Goal: Find specific page/section: Find specific page/section

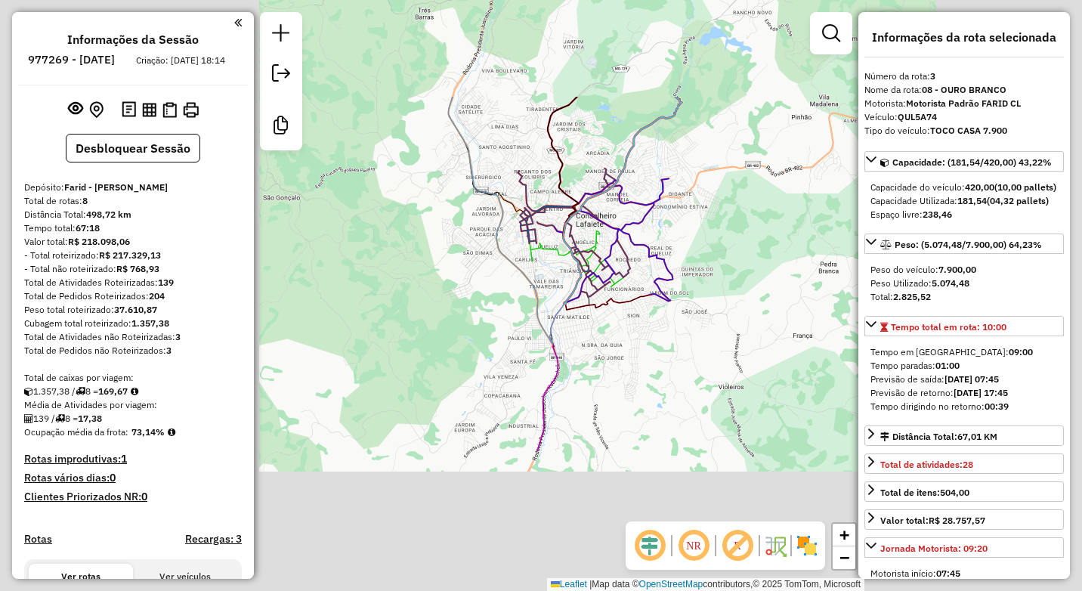
select select "**********"
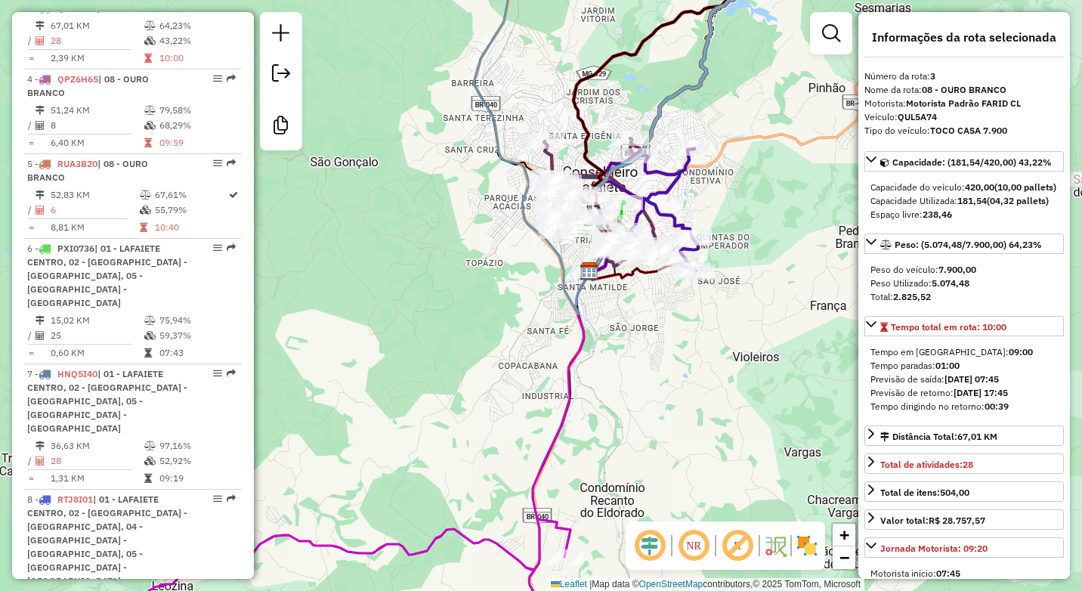
drag, startPoint x: 681, startPoint y: 371, endPoint x: 902, endPoint y: 113, distance: 339.1
click at [902, 113] on hb-router-mapa "Informações da Sessão 977269 - [DATE] Criação: [DATE] 18:14 Desbloquear Sessão …" at bounding box center [541, 295] width 1082 height 591
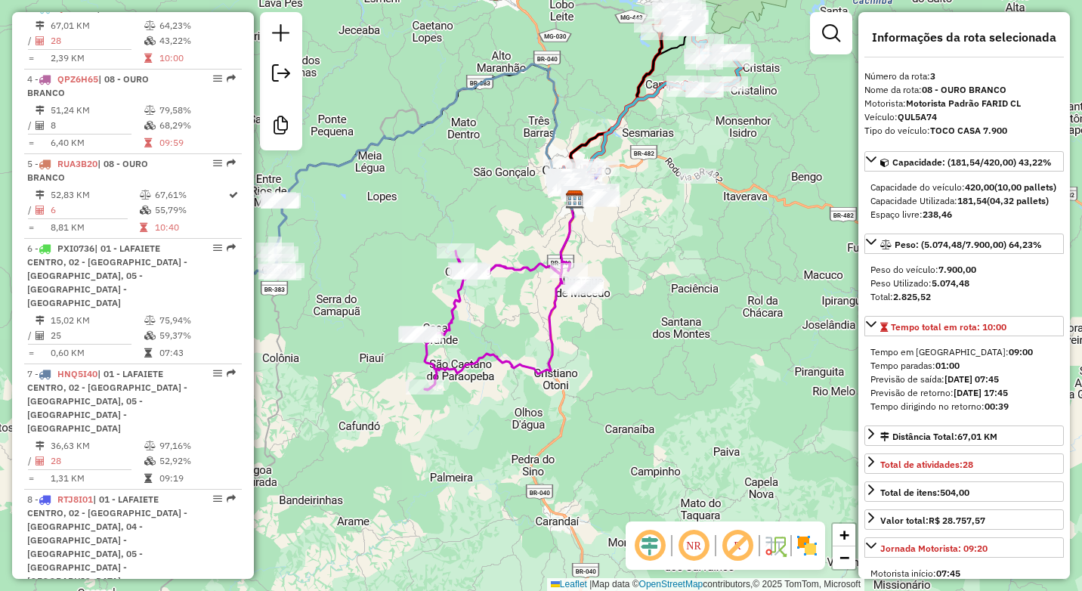
drag, startPoint x: 730, startPoint y: 382, endPoint x: 497, endPoint y: 440, distance: 239.8
click at [497, 440] on div "Janela de atendimento Grade de atendimento Capacidade Transportadoras Veículos …" at bounding box center [541, 295] width 1082 height 591
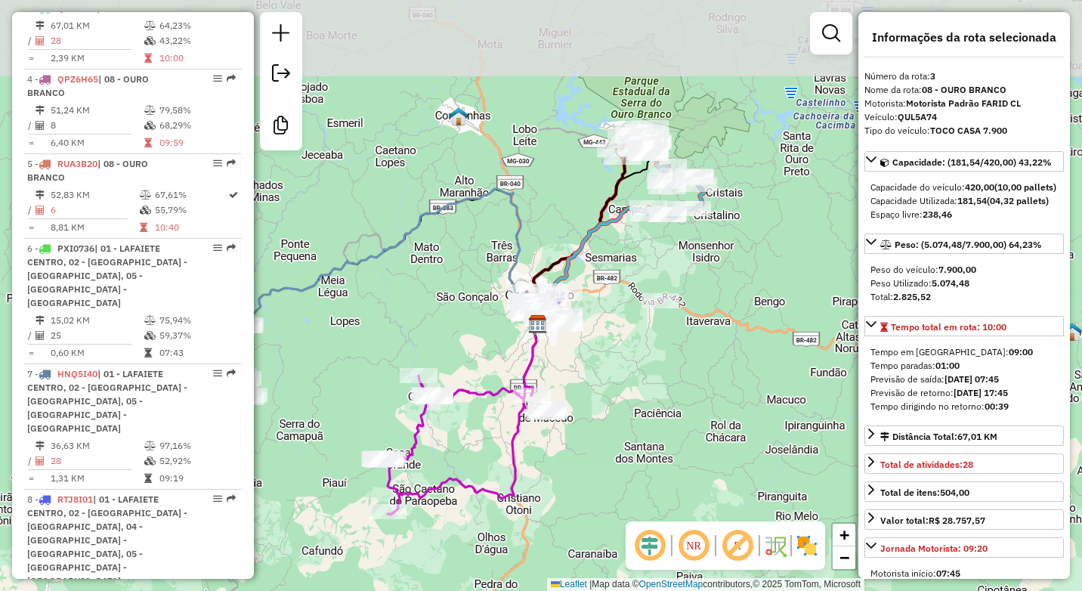
drag, startPoint x: 654, startPoint y: 259, endPoint x: 617, endPoint y: 384, distance: 130.0
click at [617, 384] on div "Janela de atendimento Grade de atendimento Capacidade Transportadoras Veículos …" at bounding box center [541, 295] width 1082 height 591
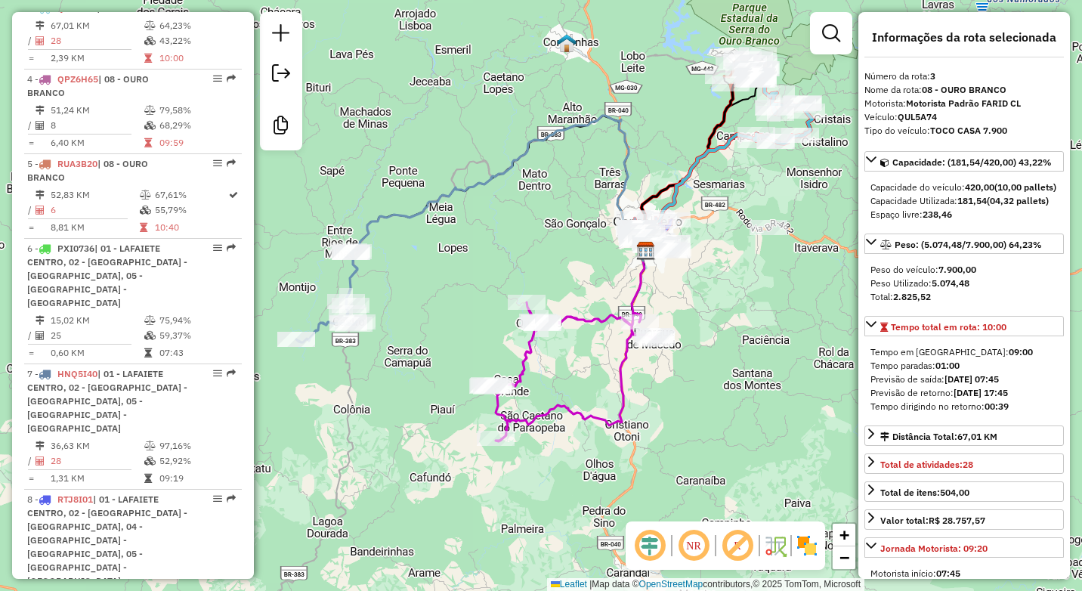
drag, startPoint x: 596, startPoint y: 408, endPoint x: 705, endPoint y: 335, distance: 131.1
click at [705, 335] on div "Janela de atendimento Grade de atendimento Capacidade Transportadoras Veículos …" at bounding box center [541, 295] width 1082 height 591
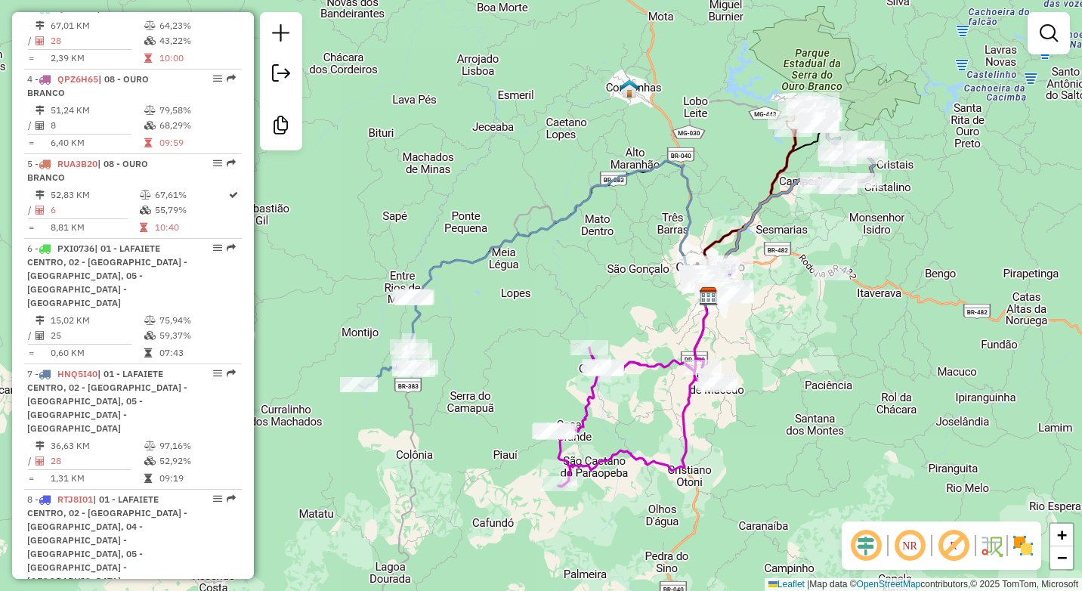
drag, startPoint x: 792, startPoint y: 360, endPoint x: 855, endPoint y: 406, distance: 78.0
click at [855, 406] on div "Janela de atendimento Grade de atendimento Capacidade Transportadoras Veículos …" at bounding box center [541, 295] width 1082 height 591
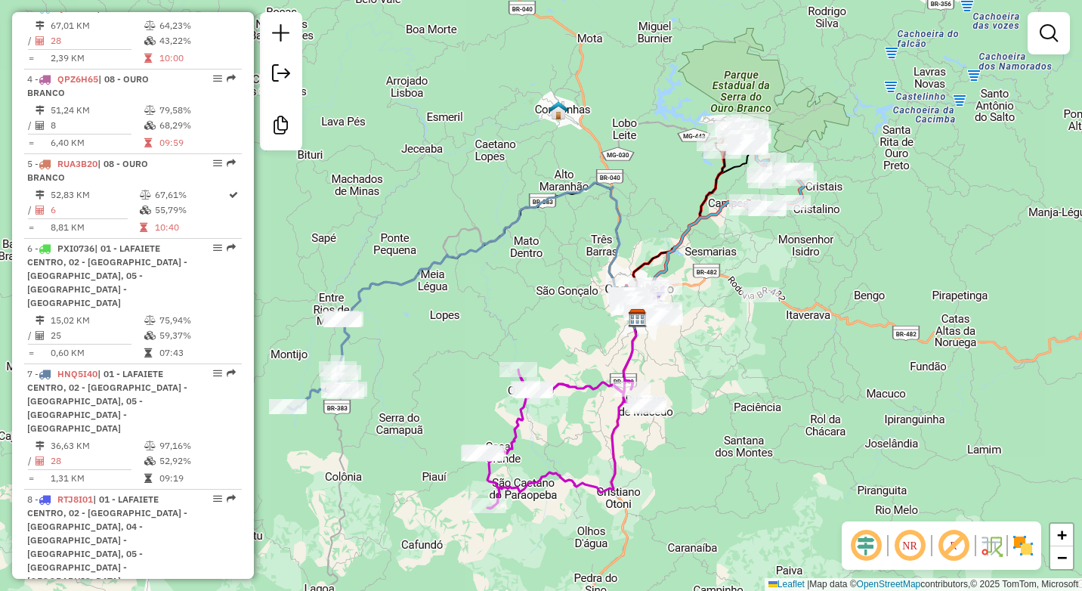
drag, startPoint x: 1004, startPoint y: 310, endPoint x: 945, endPoint y: 324, distance: 60.6
click at [945, 324] on div "Janela de atendimento Grade de atendimento Capacidade Transportadoras Veículos …" at bounding box center [541, 295] width 1082 height 591
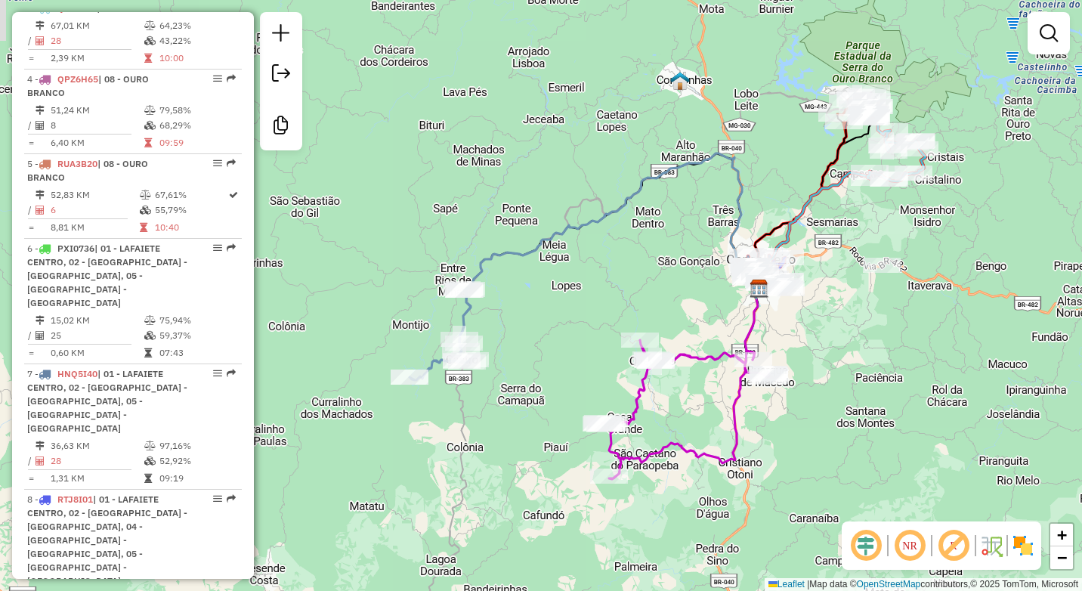
drag, startPoint x: 768, startPoint y: 403, endPoint x: 875, endPoint y: 381, distance: 108.6
click at [875, 381] on div "Janela de atendimento Grade de atendimento Capacidade Transportadoras Veículos …" at bounding box center [541, 295] width 1082 height 591
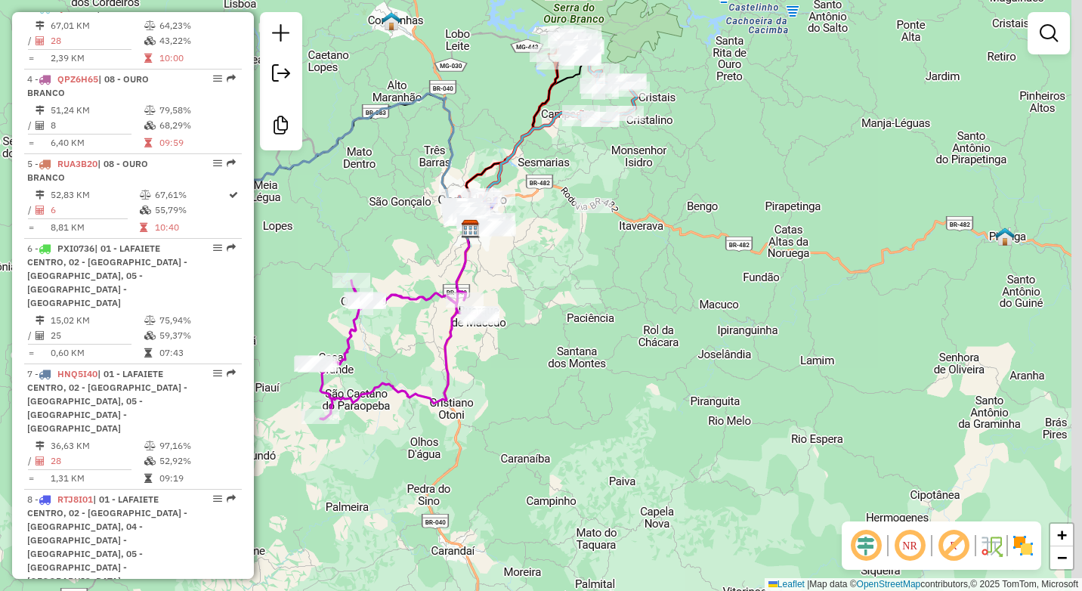
drag, startPoint x: 770, startPoint y: 156, endPoint x: 482, endPoint y: 97, distance: 294.6
click at [482, 97] on div "Janela de atendimento Grade de atendimento Capacidade Transportadoras Veículos …" at bounding box center [541, 295] width 1082 height 591
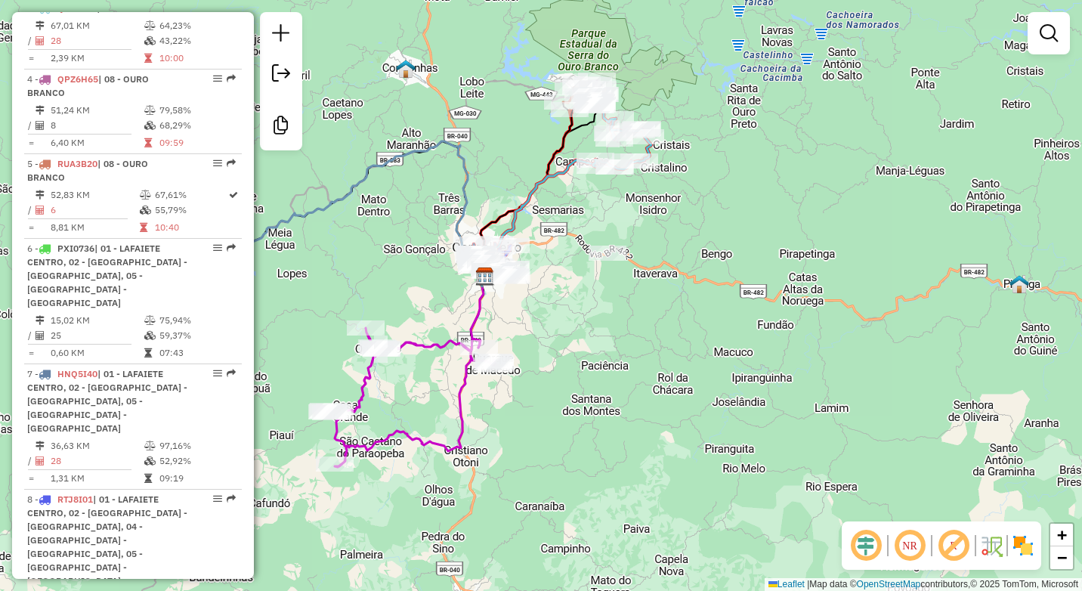
drag, startPoint x: 492, startPoint y: 122, endPoint x: 507, endPoint y: 169, distance: 49.7
click at [507, 169] on div "Janela de atendimento Grade de atendimento Capacidade Transportadoras Veículos …" at bounding box center [541, 295] width 1082 height 591
